Goal: Ask a question: Seek information or help from site administrators or community

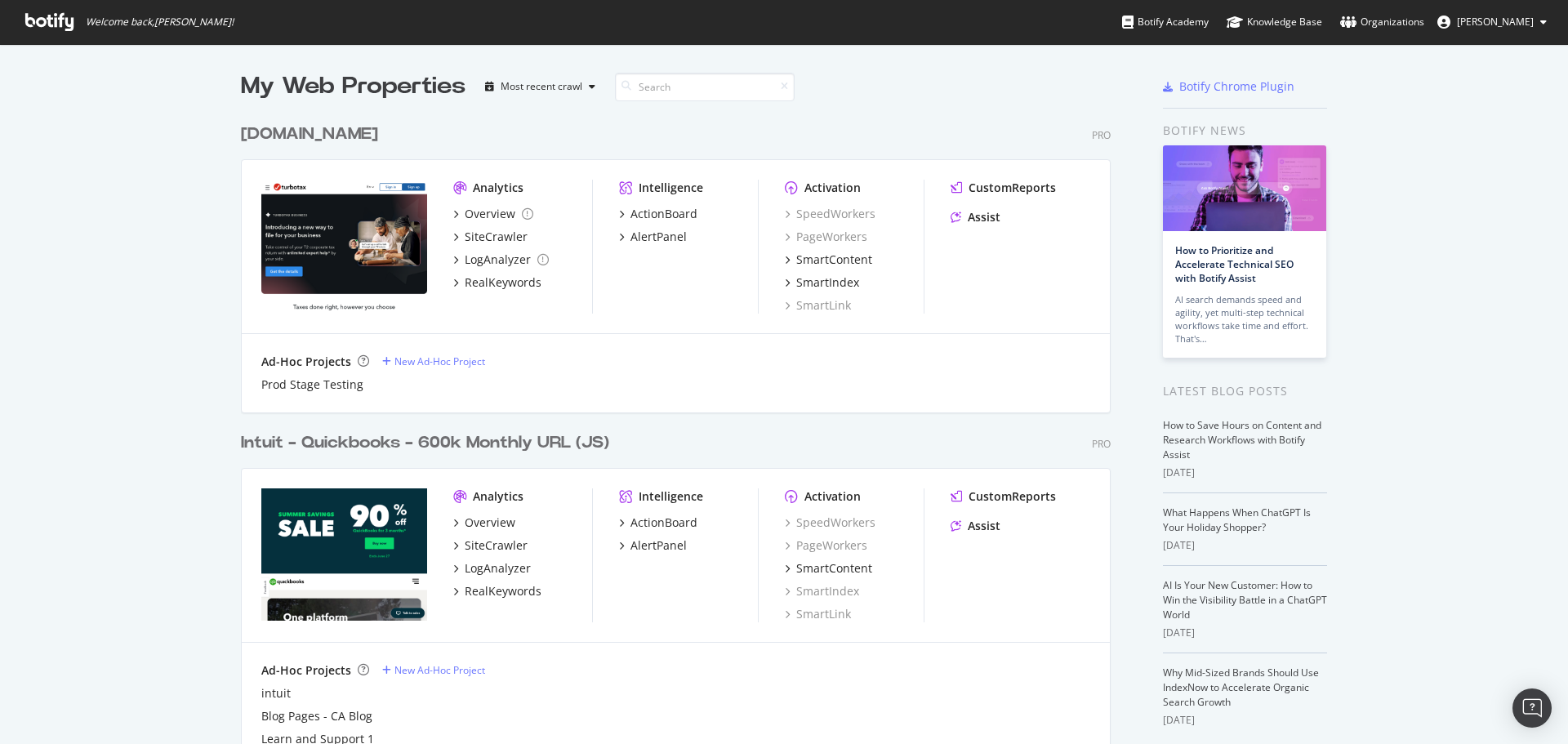
scroll to position [732, 1543]
click at [975, 527] on div "Assist" at bounding box center [984, 526] width 32 height 17
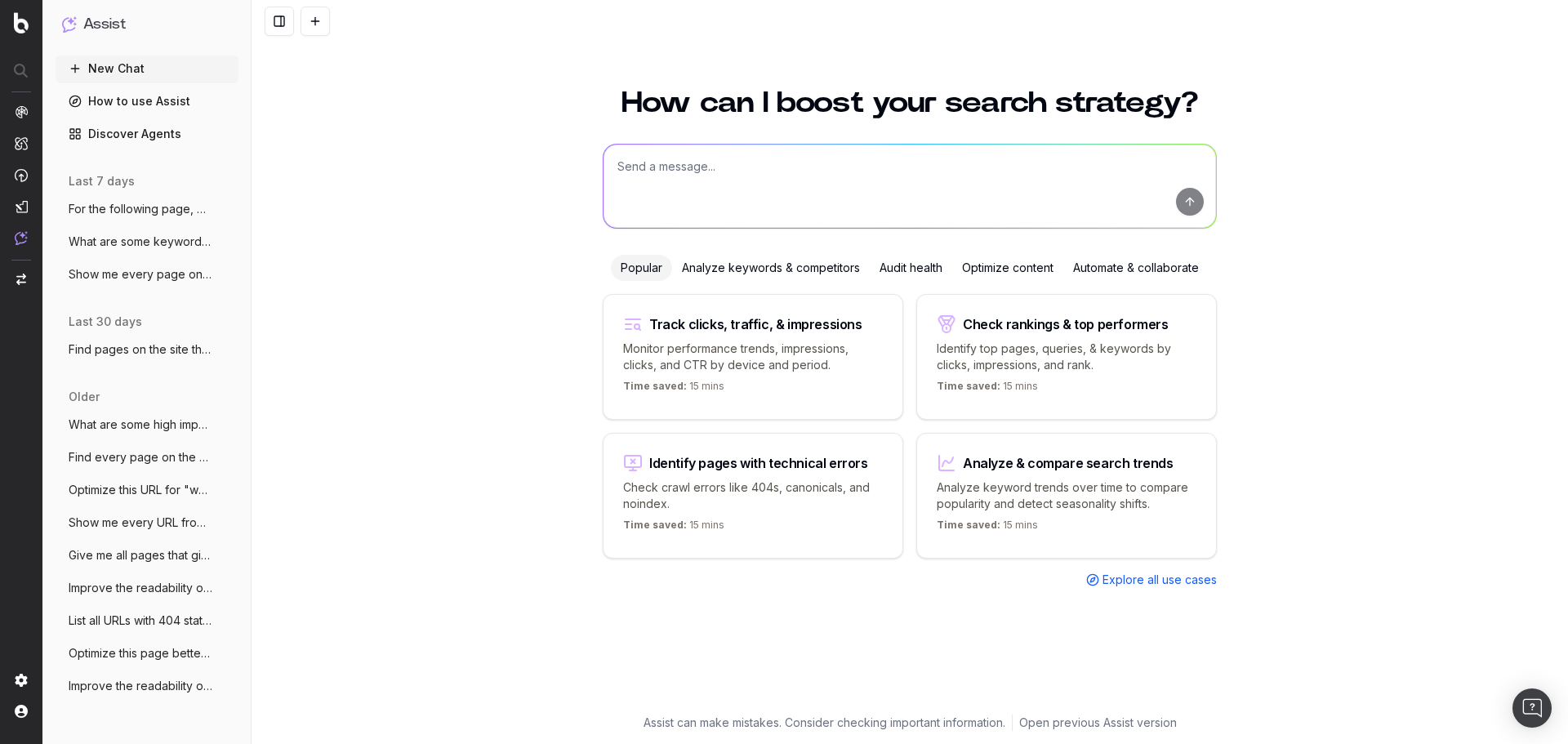
click at [662, 172] on textarea at bounding box center [910, 186] width 613 height 83
paste textarea "Act as an expert SEO and content writer given the task of updating content so i…"
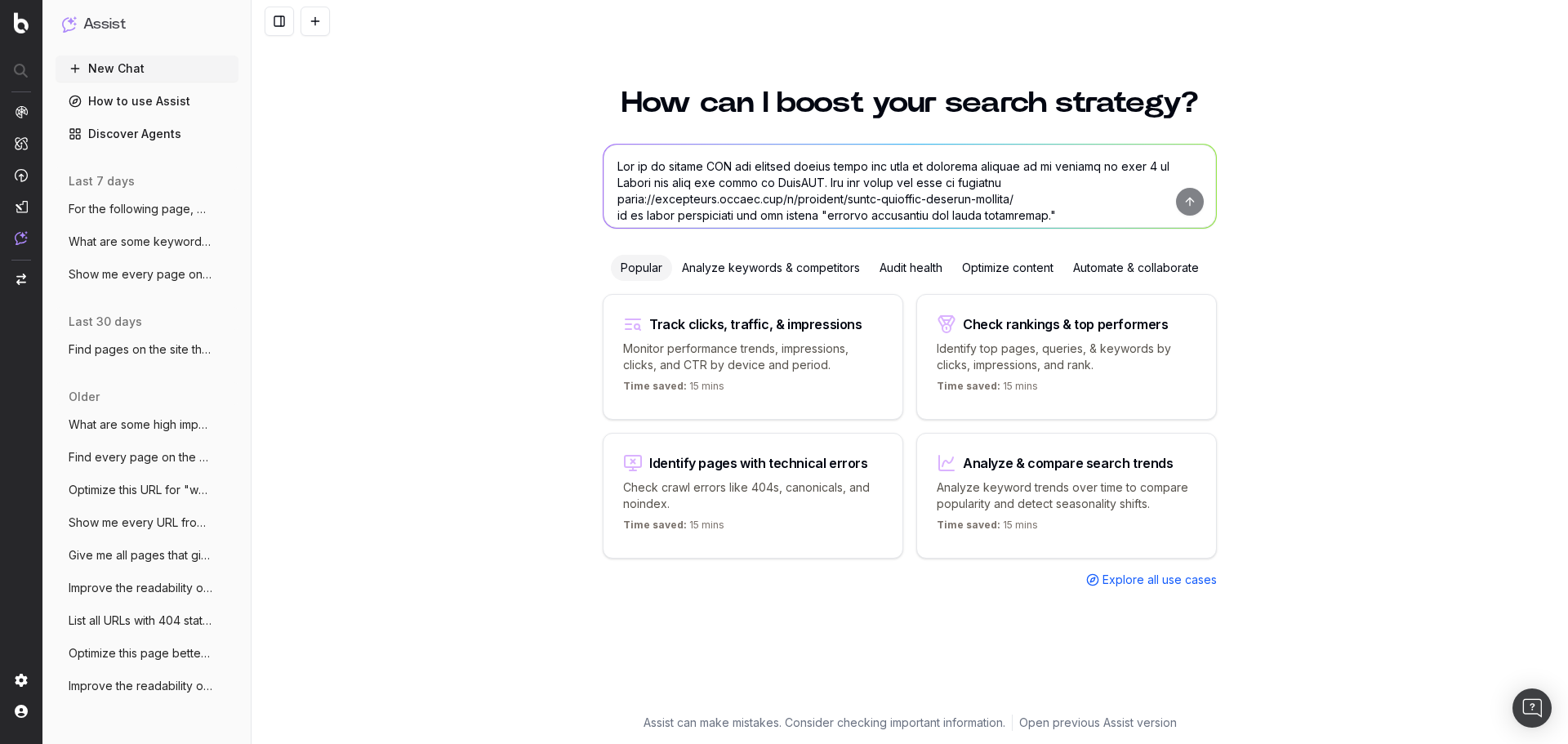
scroll to position [328, 0]
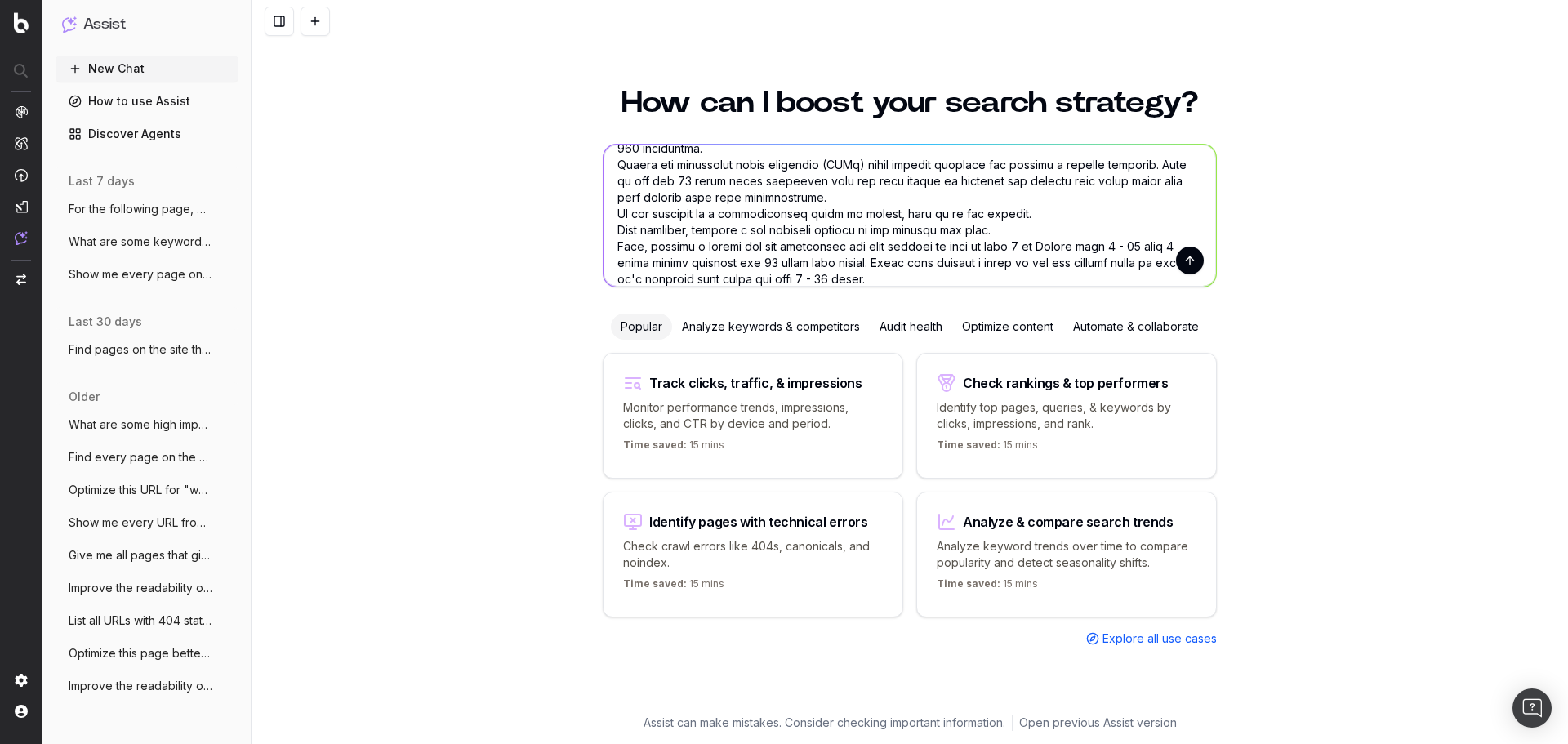
type textarea "Act as an expert SEO and content writer given the task of updating content so i…"
click at [1184, 261] on button "submit" at bounding box center [1189, 260] width 27 height 27
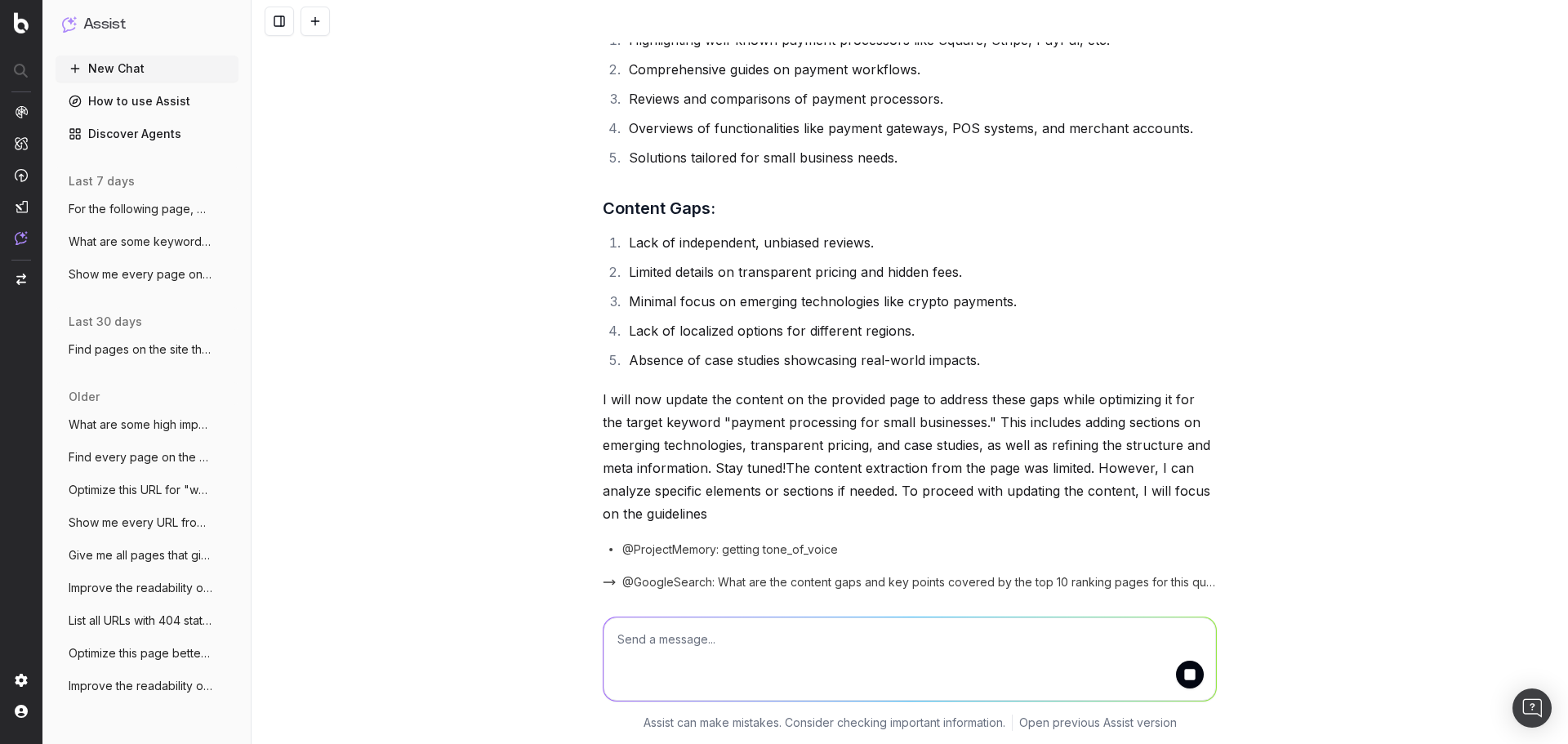
scroll to position [870, 0]
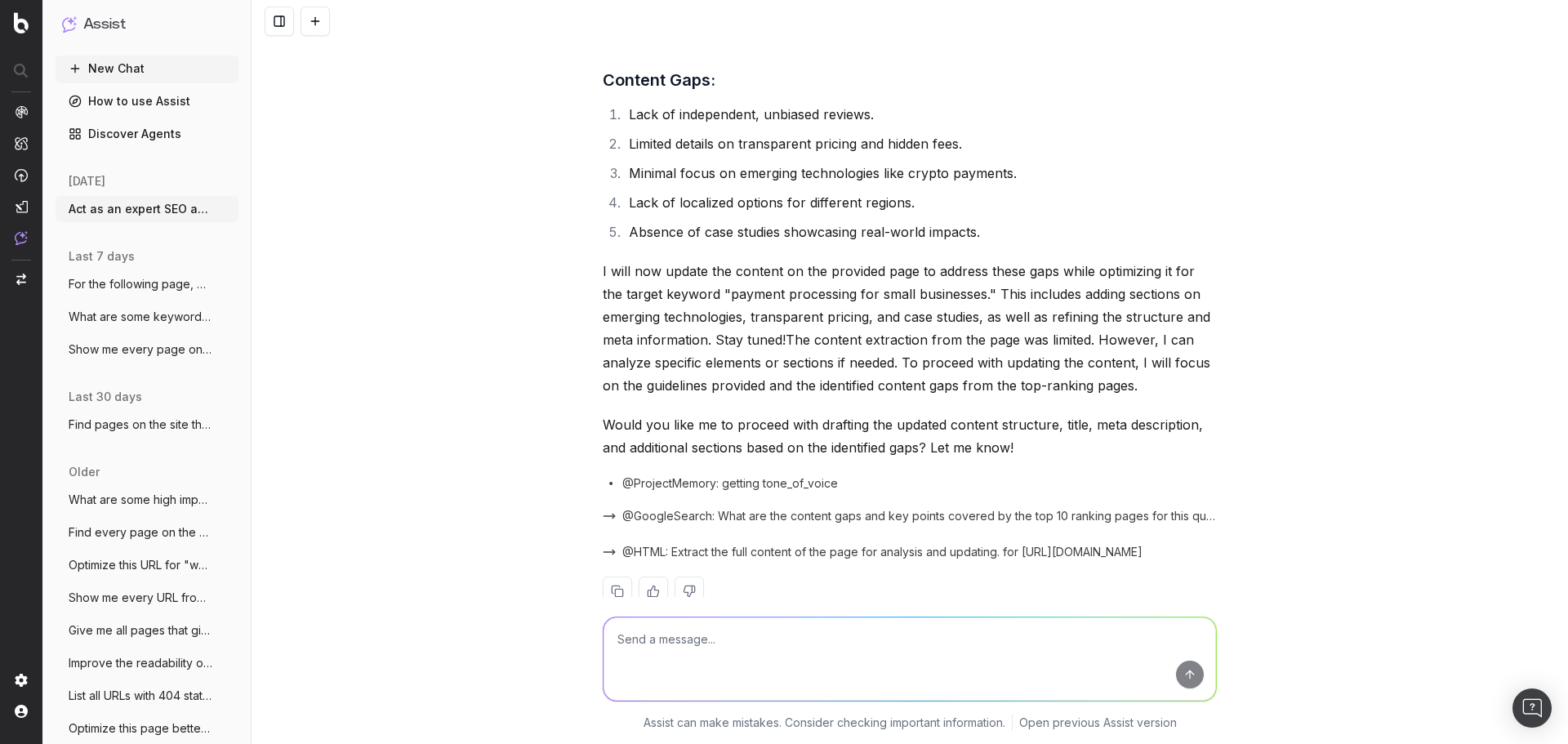
scroll to position [987, 0]
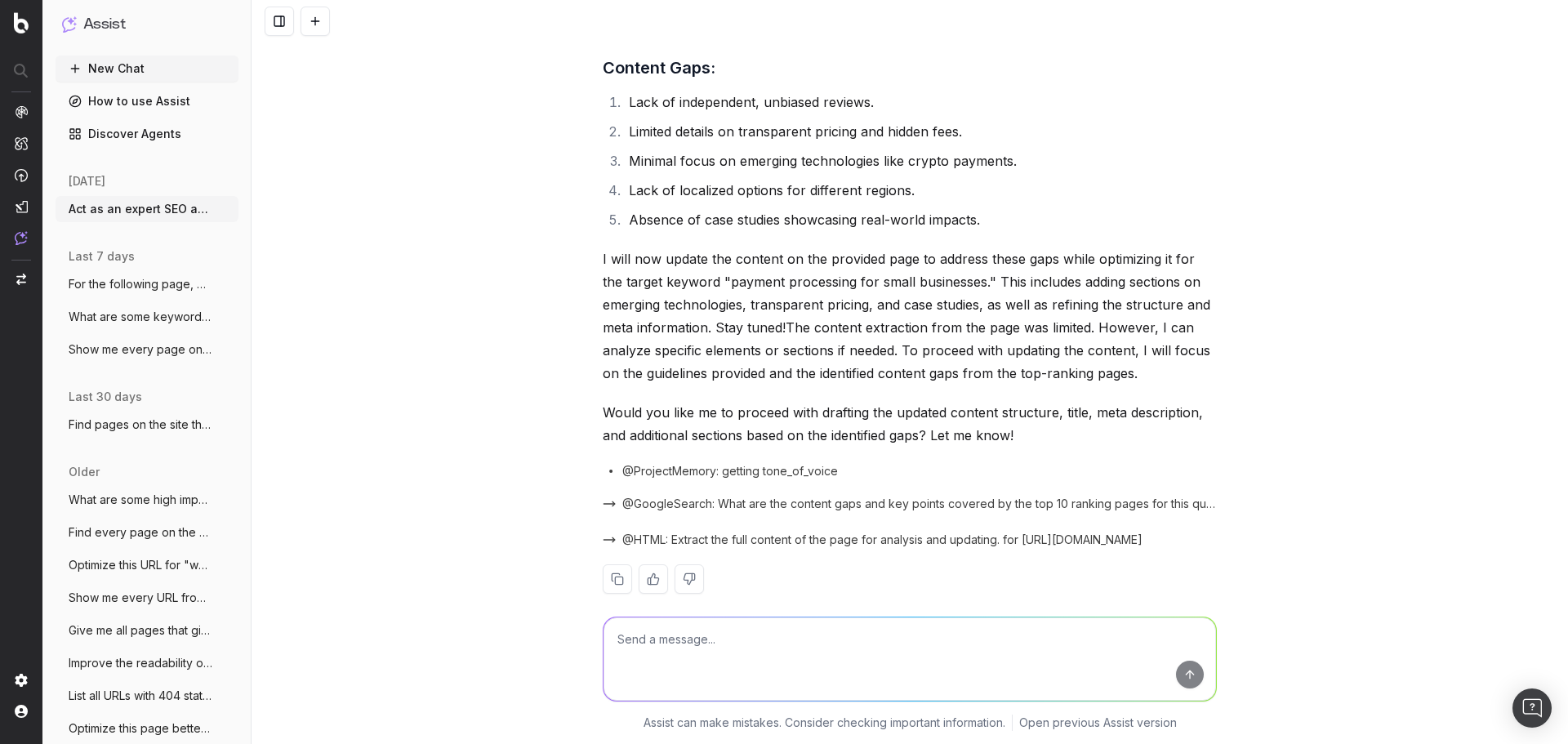
click at [819, 646] on textarea at bounding box center [910, 659] width 613 height 83
type textarea "Yes proceed"
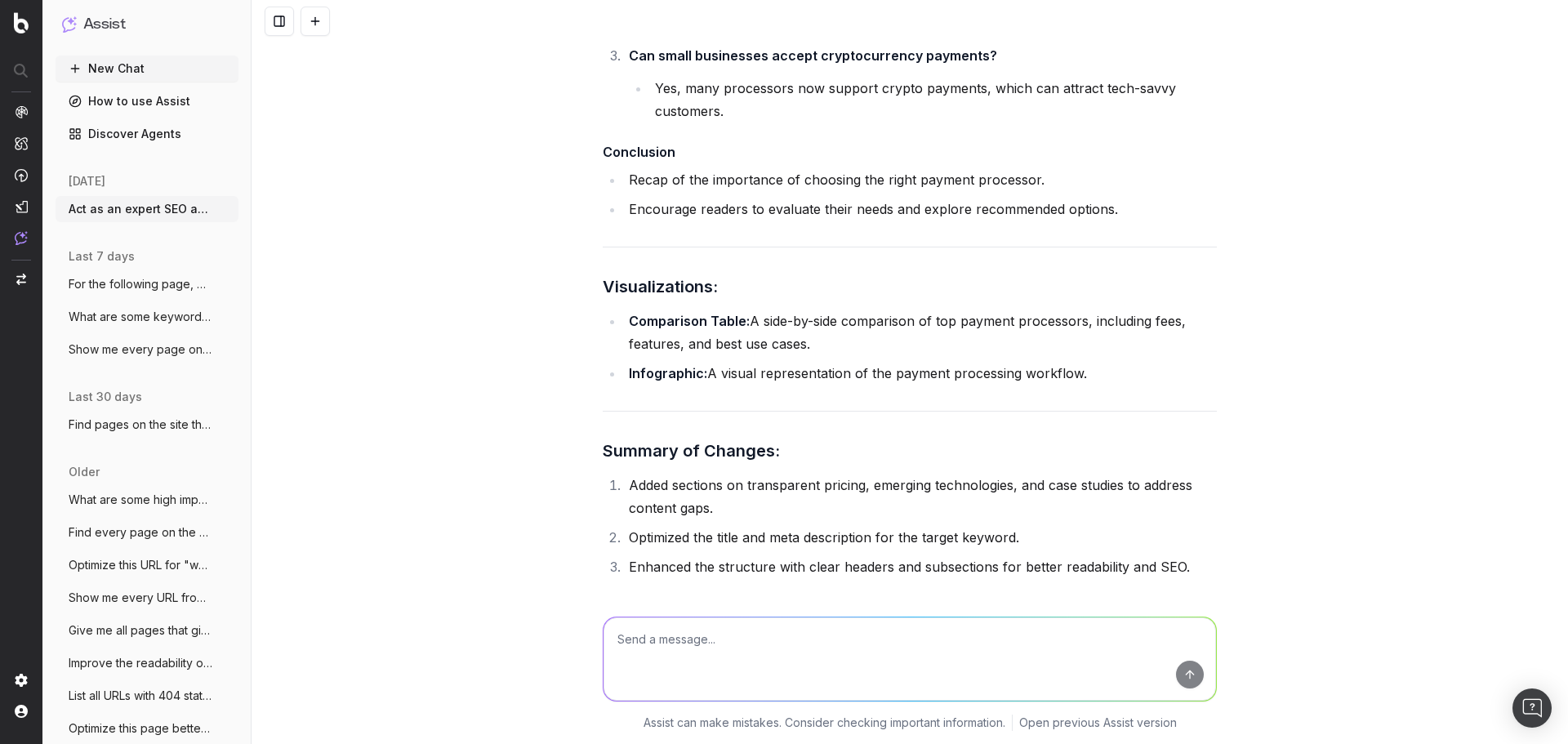
scroll to position [3164, 0]
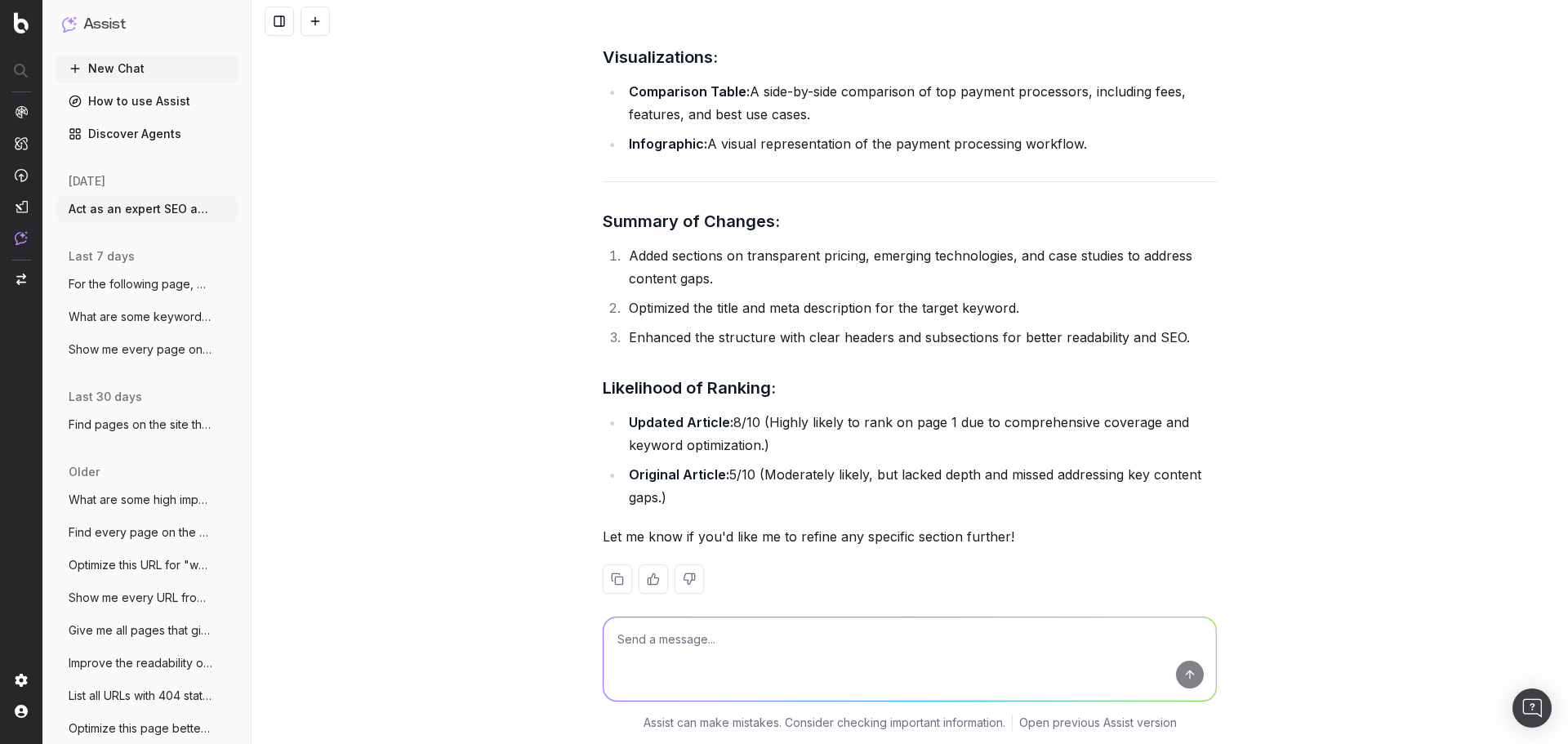
click at [737, 642] on textarea at bounding box center [910, 659] width 613 height 83
type textarea "This is fine but I need an updated article"
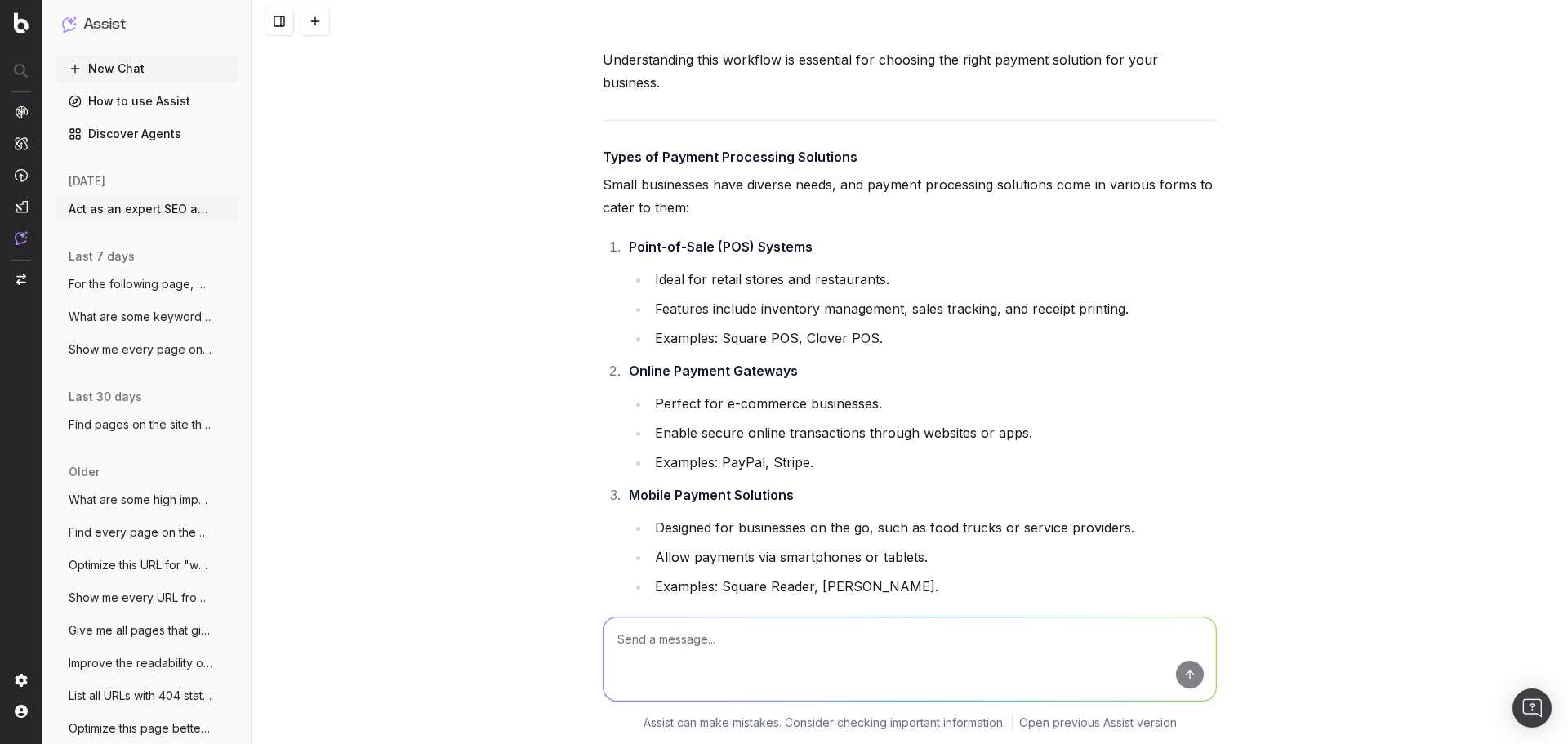
scroll to position [4488, 0]
